Goal: Task Accomplishment & Management: Manage account settings

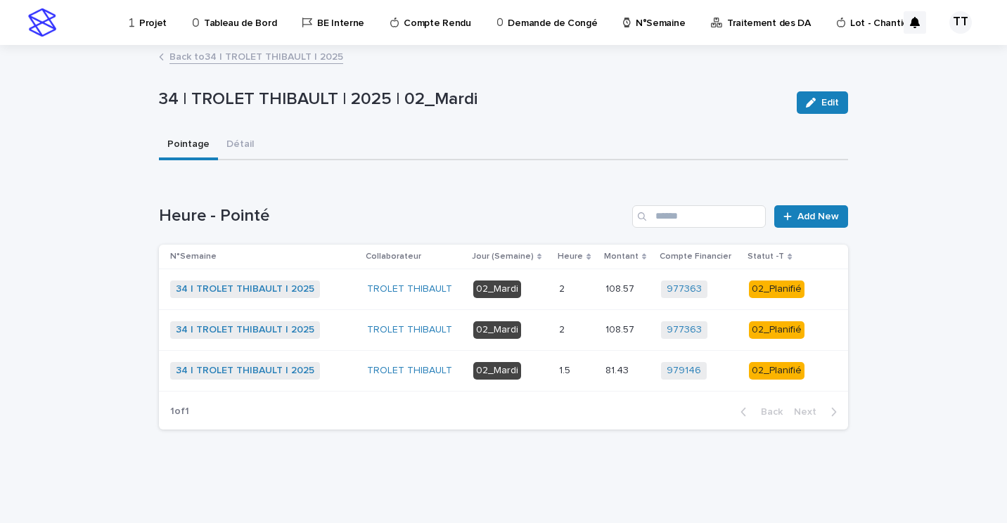
click at [561, 361] on div "1.5 1.5" at bounding box center [576, 370] width 34 height 23
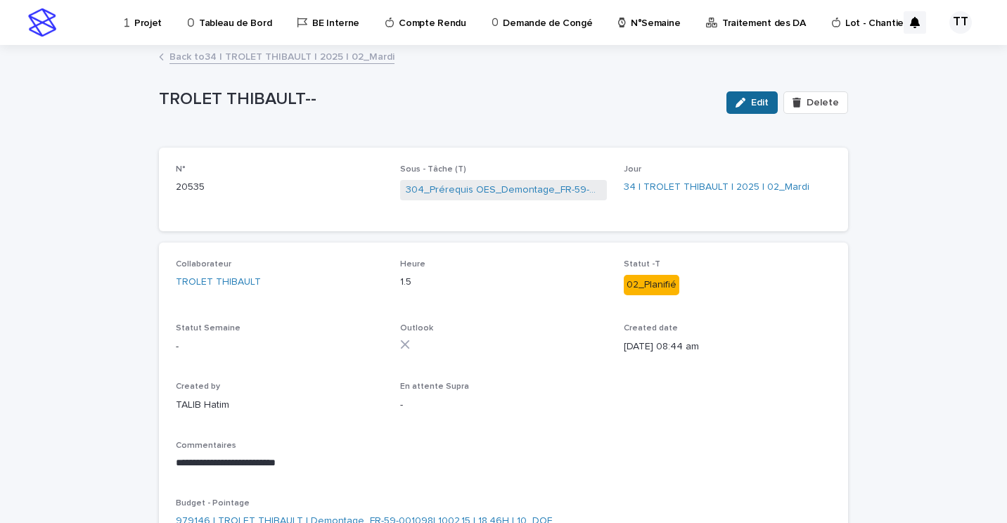
click at [747, 102] on div "button" at bounding box center [742, 103] width 15 height 10
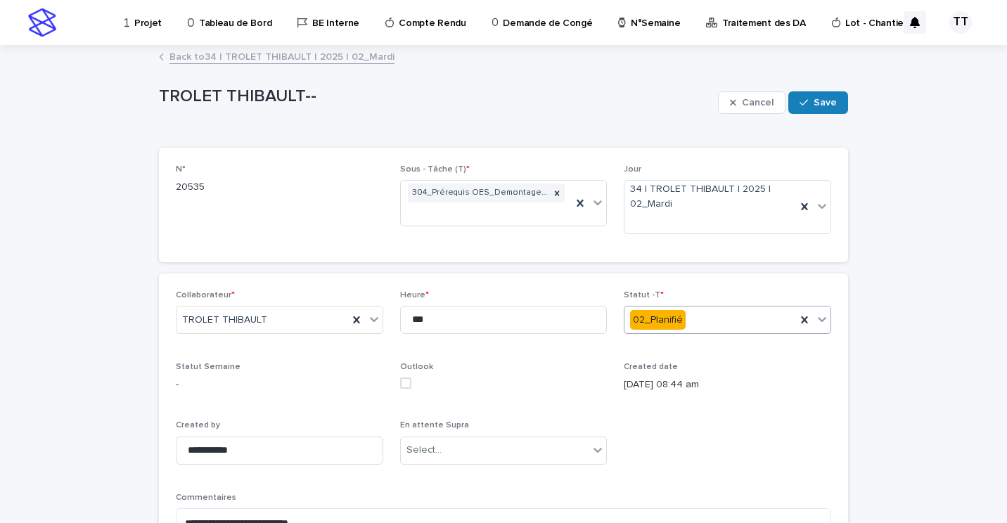
click at [701, 316] on div "02_Planifié" at bounding box center [710, 320] width 172 height 23
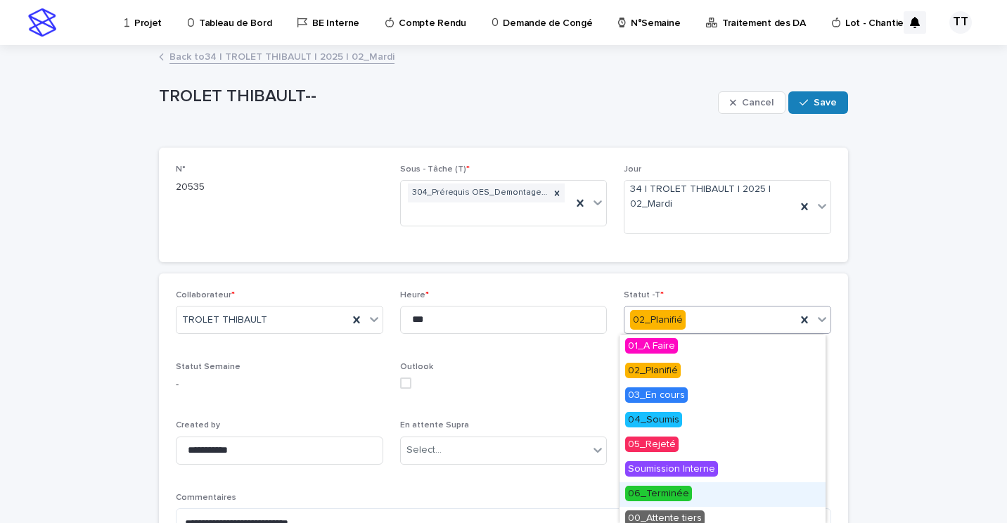
click at [666, 489] on span "06_Terminée" at bounding box center [658, 493] width 67 height 15
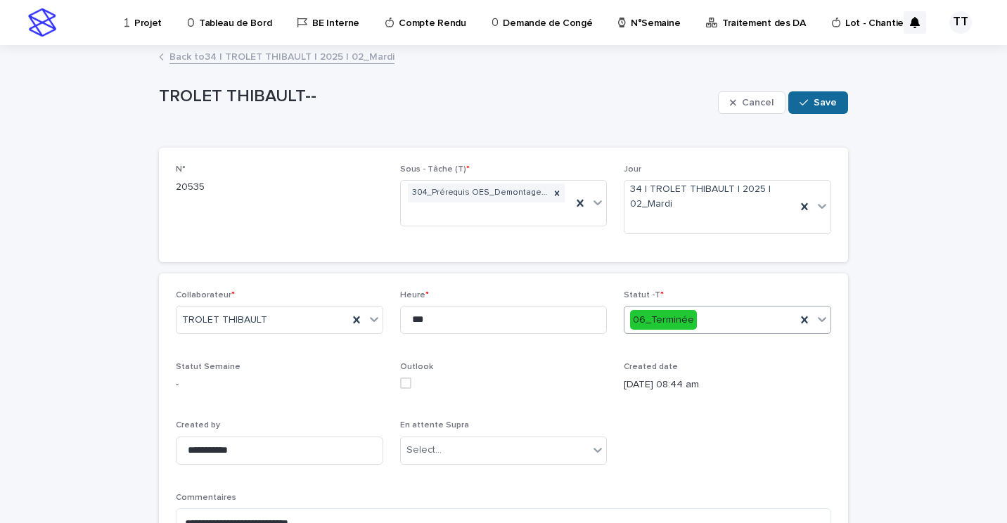
click at [799, 106] on icon "button" at bounding box center [803, 103] width 8 height 10
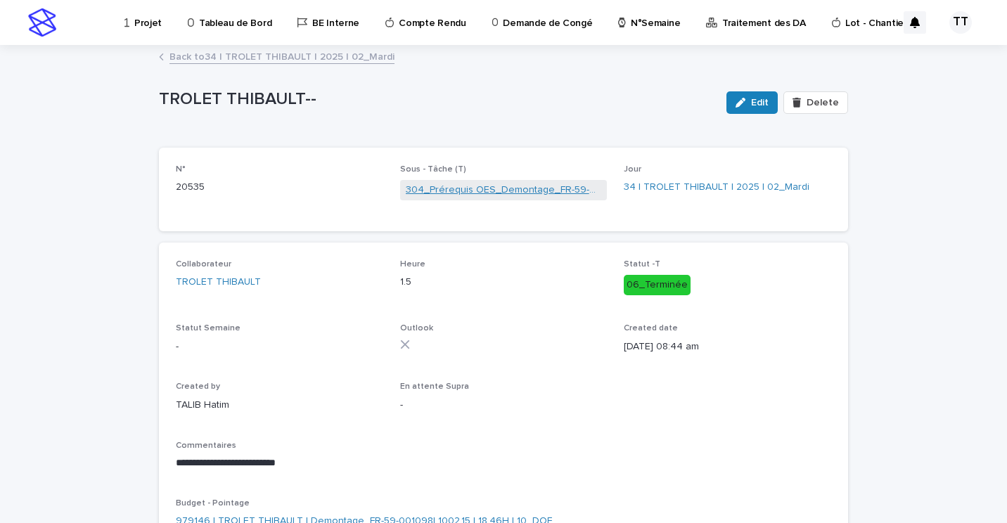
click at [509, 192] on link "304_Prérequis OES_Demontage_FR-59-001098" at bounding box center [504, 190] width 196 height 15
click at [186, 53] on link "Back to 34 | TROLET THIBAULT | 2025 | 02_Mardi" at bounding box center [281, 56] width 225 height 16
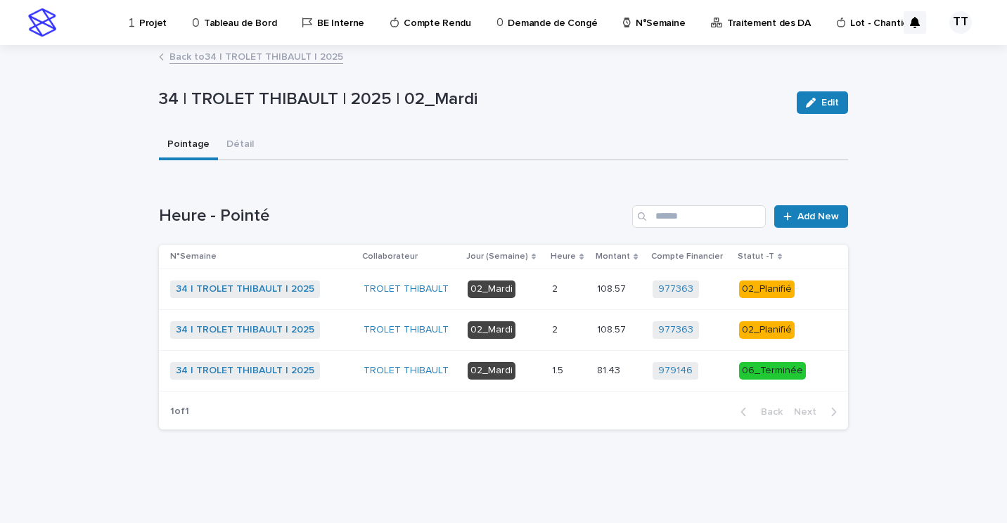
click at [562, 326] on p at bounding box center [569, 330] width 34 height 12
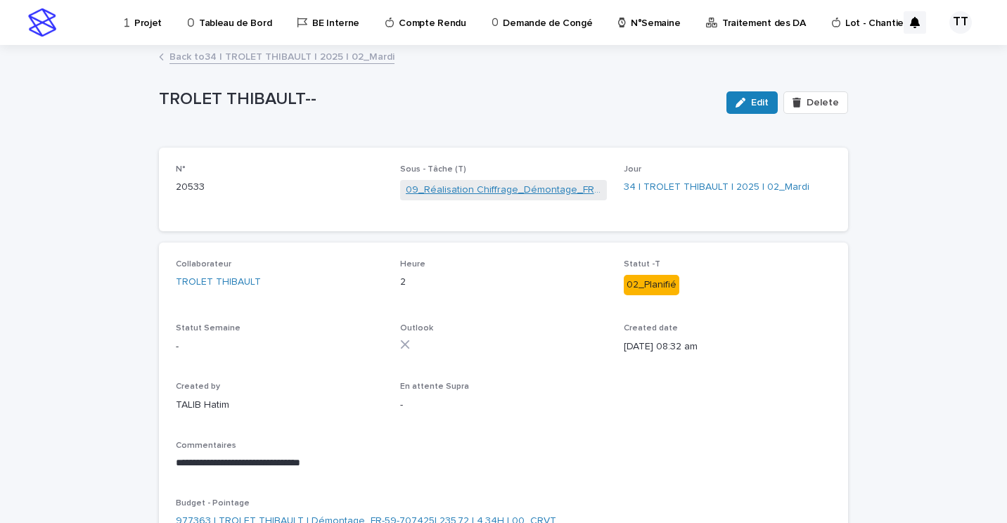
click at [511, 195] on link "09_Réalisation Chiffrage_Démontage_FR-59-707425" at bounding box center [504, 190] width 196 height 15
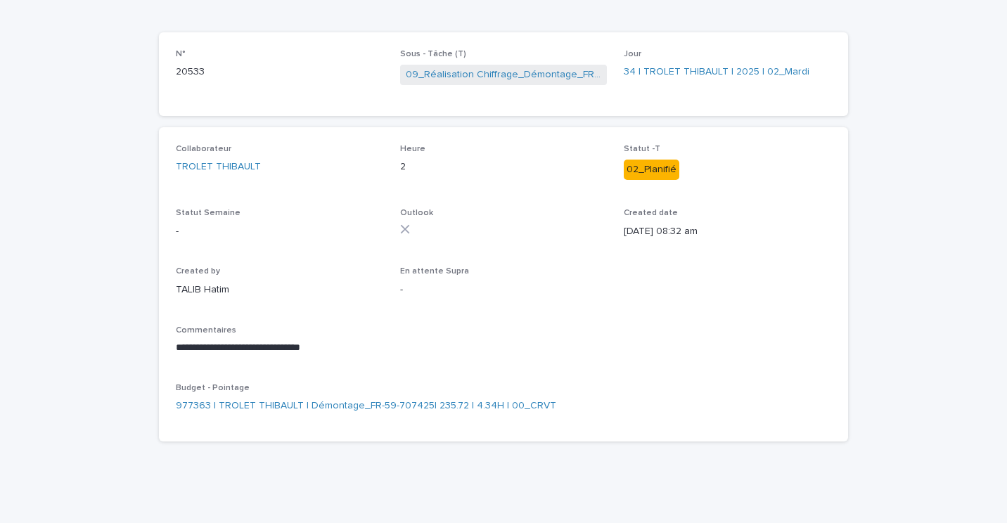
click at [574, 309] on div "**********" at bounding box center [503, 284] width 655 height 281
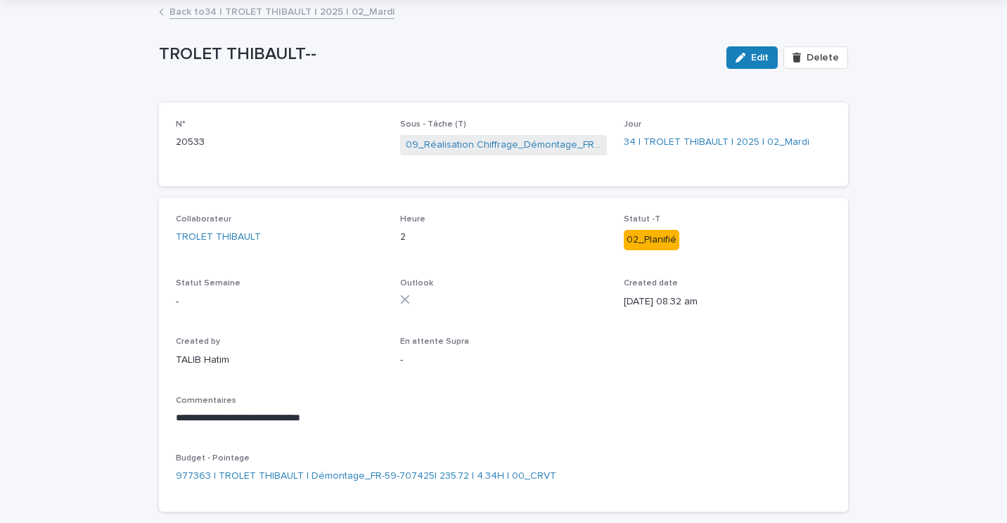
scroll to position [0, 0]
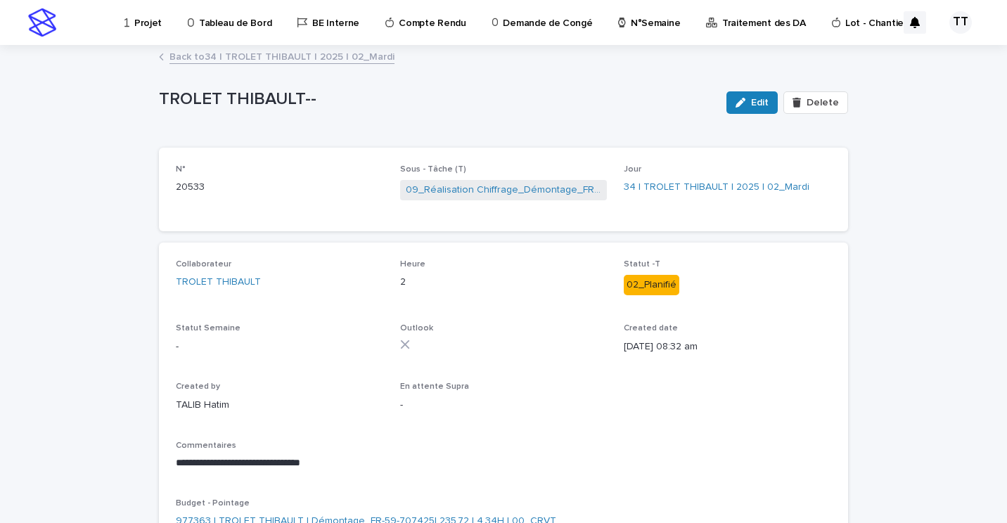
click at [273, 54] on link "Back to 34 | TROLET THIBAULT | 2025 | 02_Mardi" at bounding box center [281, 56] width 225 height 16
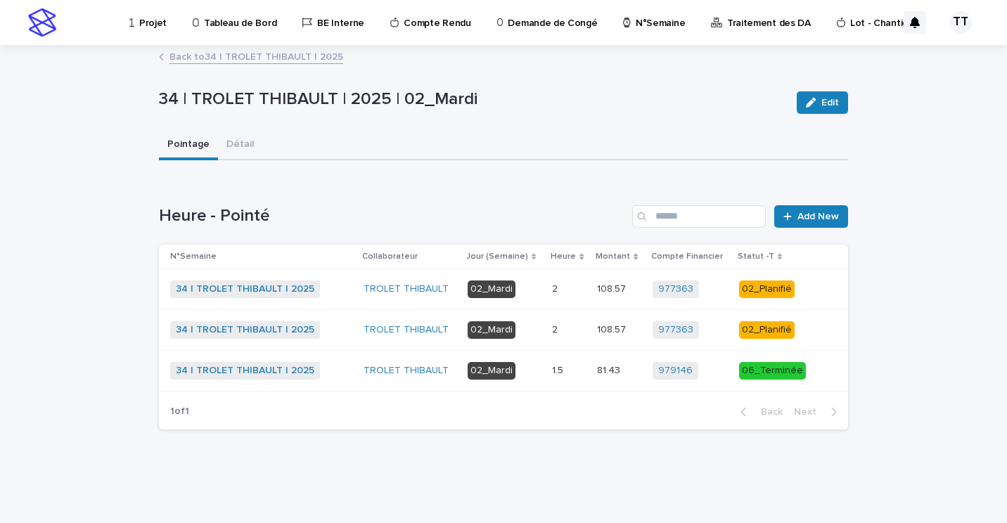
click at [558, 288] on p "2" at bounding box center [556, 288] width 8 height 15
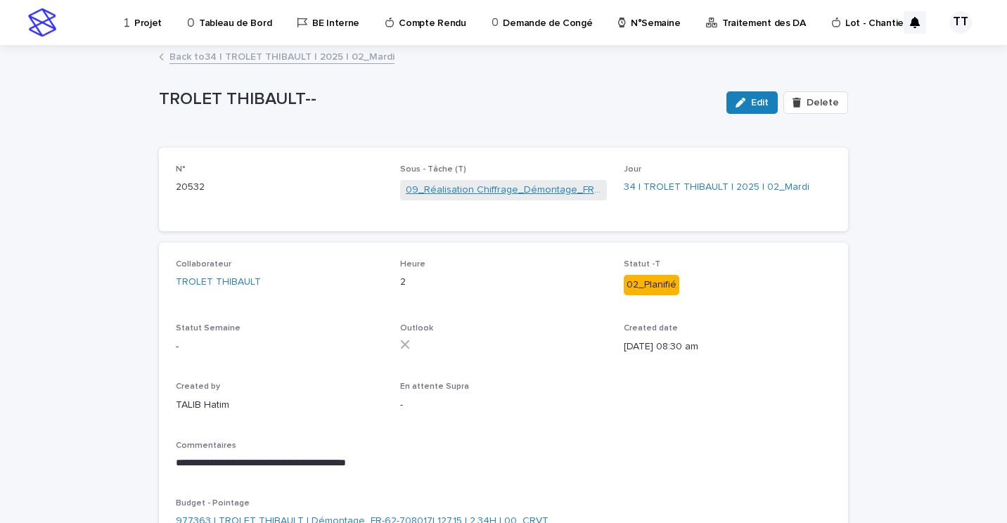
click at [486, 185] on link "09_Réalisation Chiffrage_Démontage_FR-62-708017" at bounding box center [504, 190] width 196 height 15
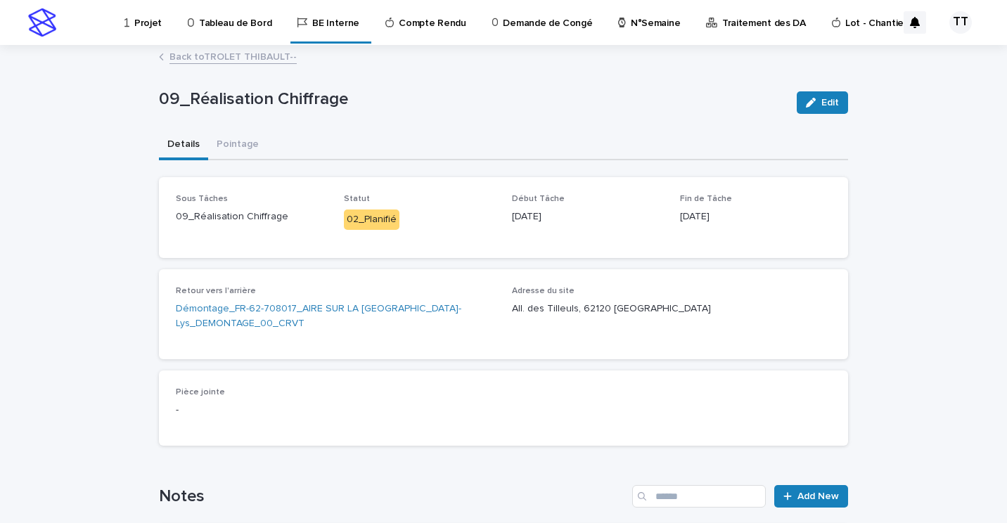
click at [216, 59] on link "Back to TROLET THIBAULT--" at bounding box center [232, 56] width 127 height 16
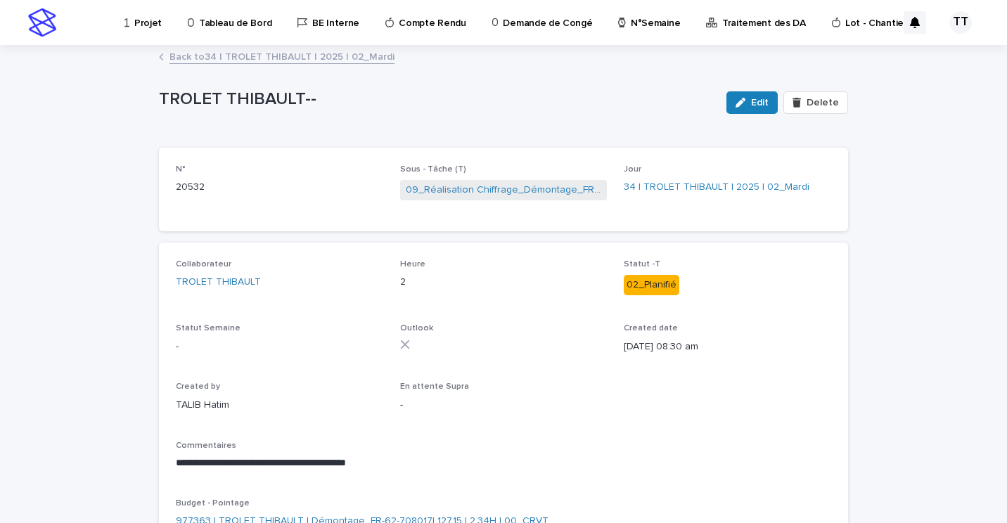
click at [252, 53] on link "Back to 34 | TROLET THIBAULT | 2025 | 02_Mardi" at bounding box center [281, 56] width 225 height 16
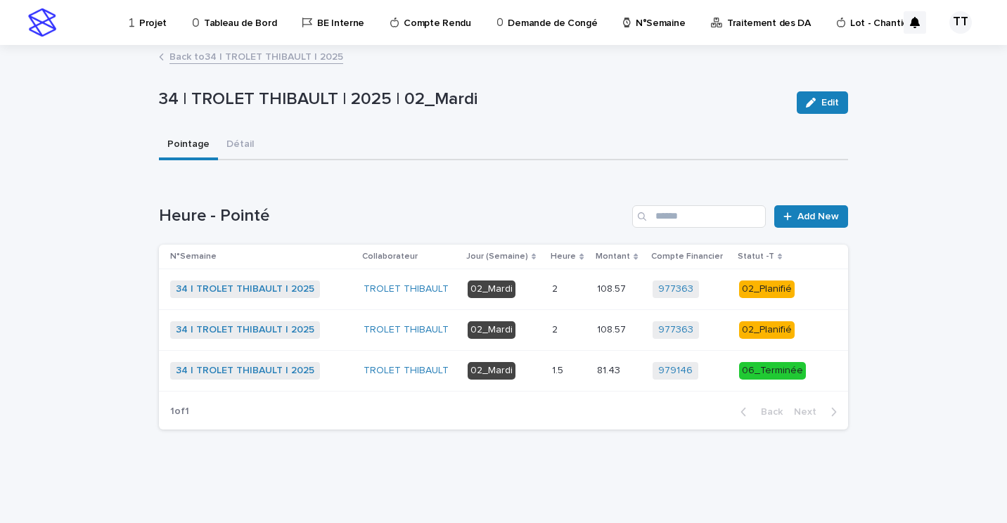
click at [745, 323] on div "02_Planifié" at bounding box center [767, 330] width 56 height 18
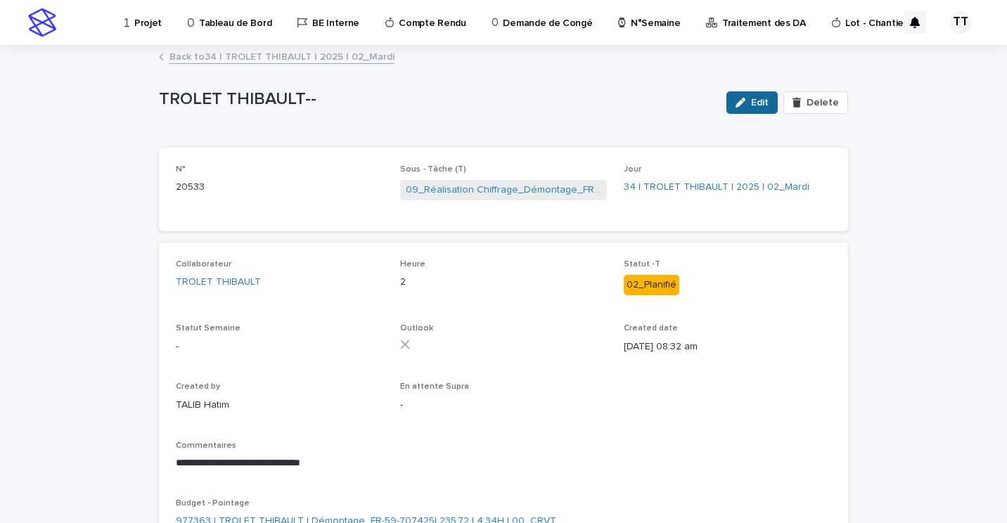
click at [747, 103] on div "button" at bounding box center [742, 103] width 15 height 10
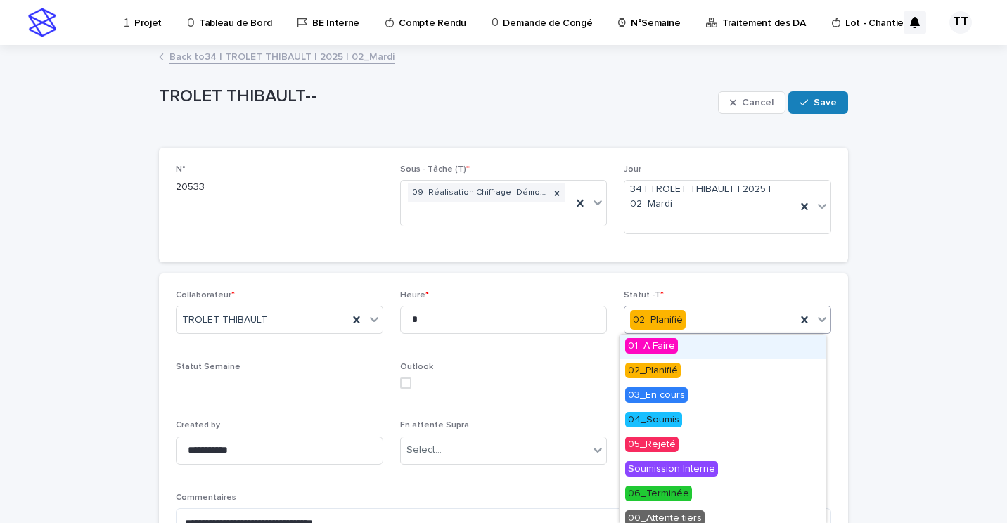
click at [691, 323] on div "02_Planifié" at bounding box center [710, 320] width 172 height 23
click at [671, 399] on span "03_En cours" at bounding box center [656, 394] width 63 height 15
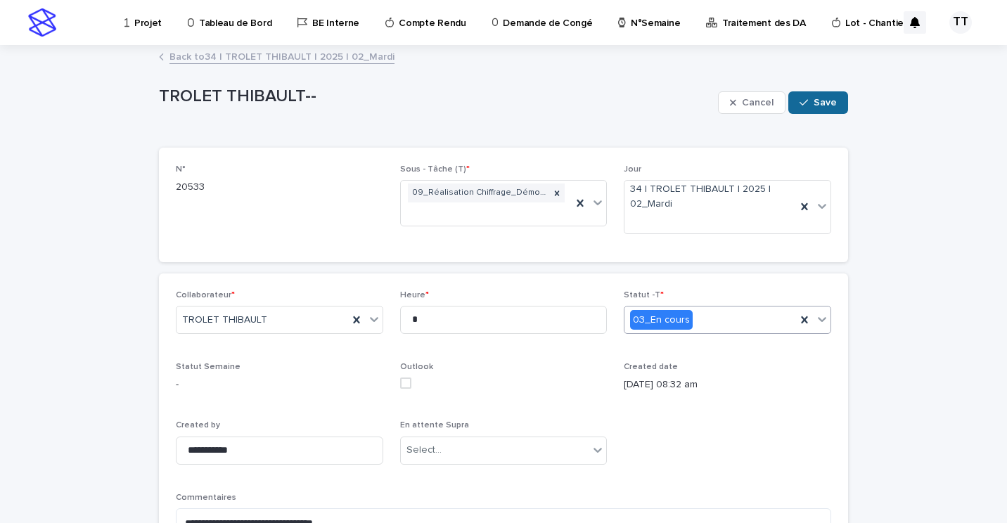
click at [811, 110] on button "Save" at bounding box center [818, 102] width 60 height 22
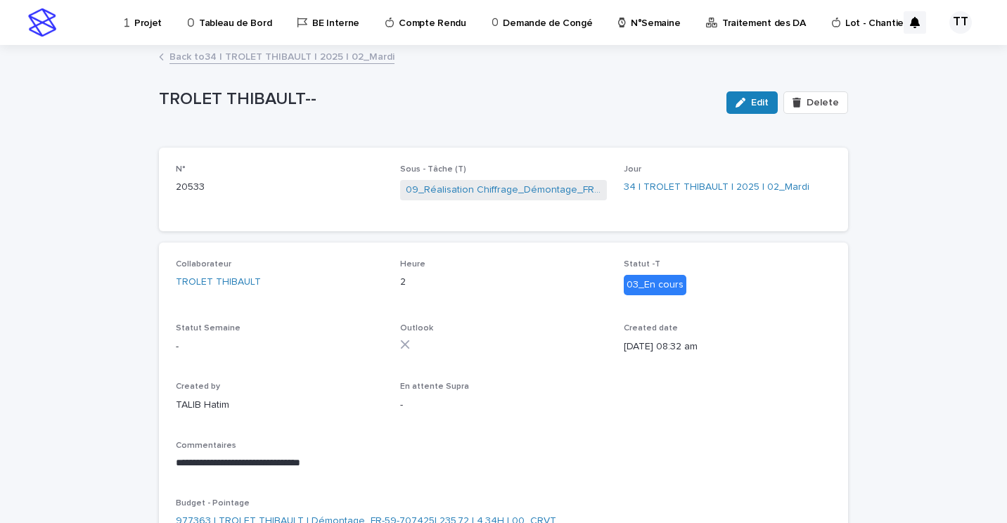
click at [477, 269] on p "Heure" at bounding box center [503, 264] width 207 height 10
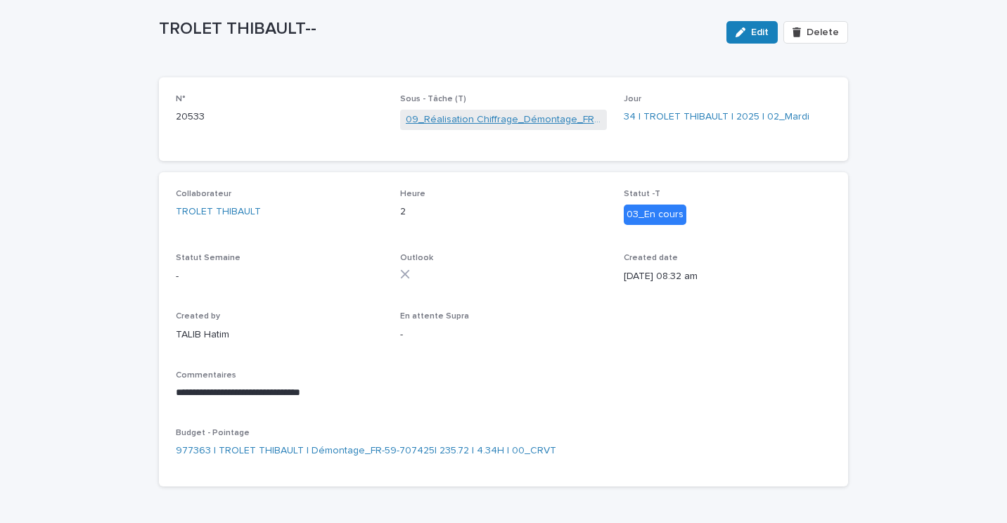
click at [432, 117] on link "09_Réalisation Chiffrage_Démontage_FR-59-707425" at bounding box center [504, 119] width 196 height 15
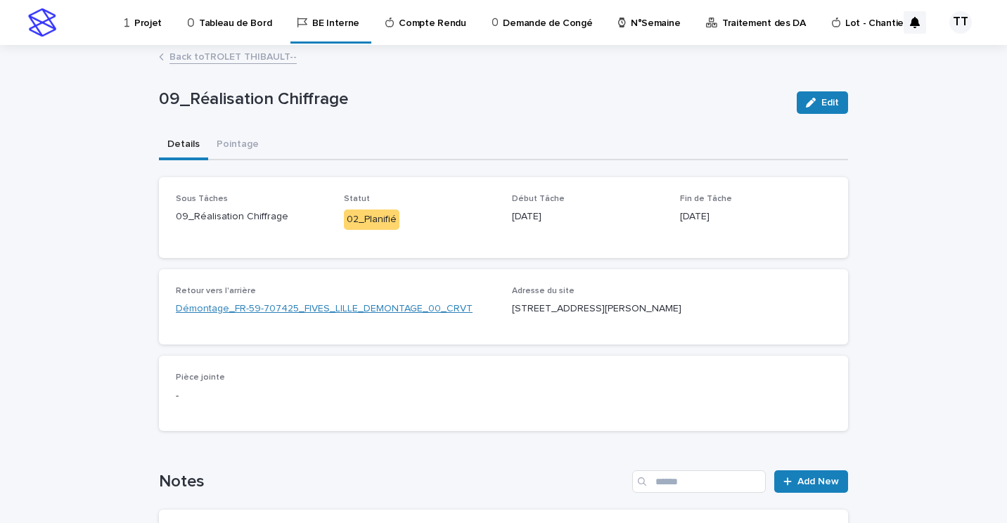
click at [333, 302] on link "Démontage_FR-59-707425_FIVES_LILLE_DEMONTAGE_00_CRVT" at bounding box center [324, 309] width 297 height 15
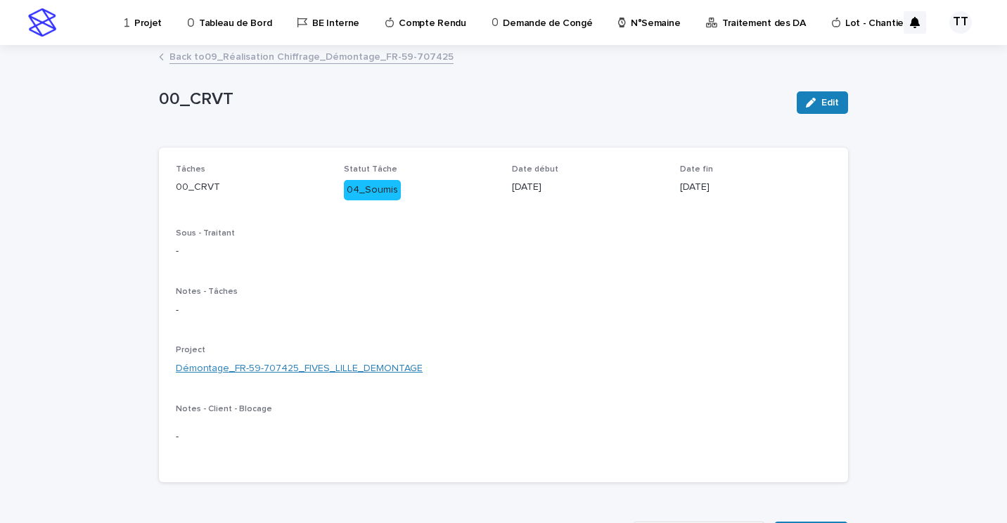
click at [265, 370] on link "Démontage_FR-59-707425_FIVES_LILLE_DEMONTAGE" at bounding box center [299, 368] width 247 height 15
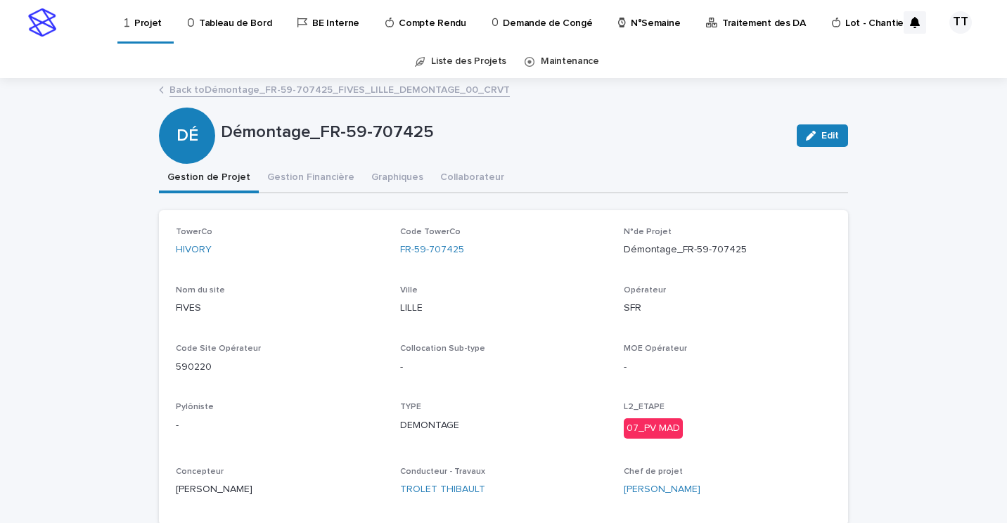
click at [205, 371] on p "590220" at bounding box center [279, 367] width 207 height 15
drag, startPoint x: 205, startPoint y: 369, endPoint x: 131, endPoint y: 357, distance: 74.1
copy p "590220"
drag, startPoint x: 528, startPoint y: 307, endPoint x: 546, endPoint y: 327, distance: 27.4
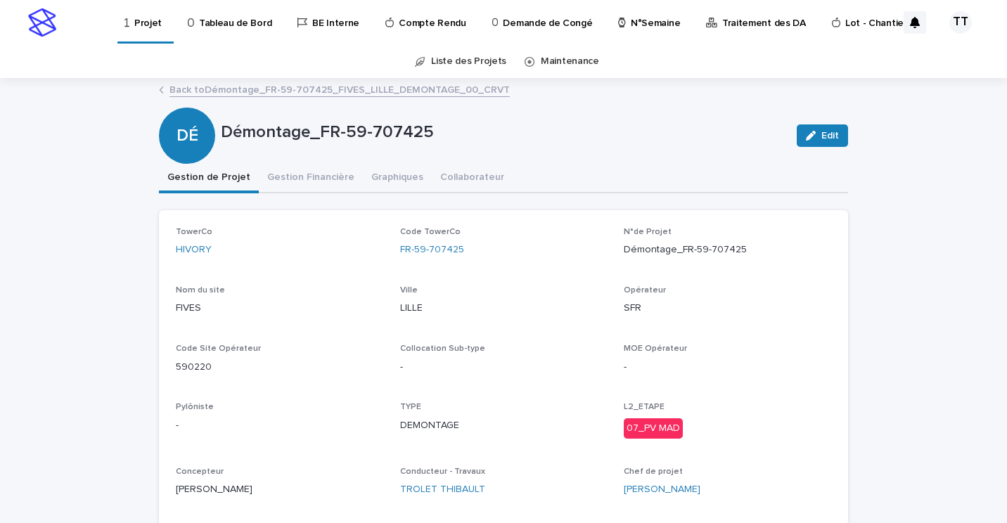
click at [528, 307] on p "LILLE" at bounding box center [503, 308] width 207 height 15
